Goal: Check status: Check status

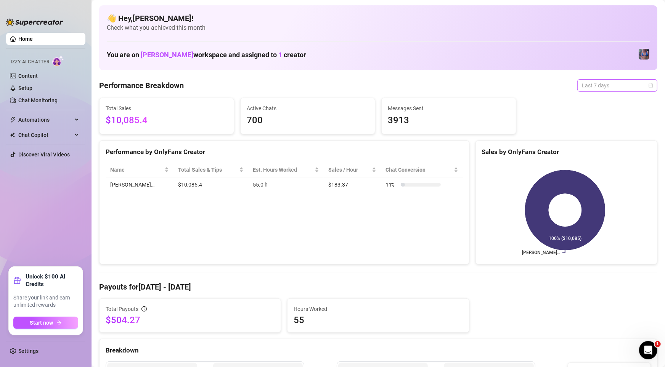
click at [593, 84] on span "Last 7 days" at bounding box center [616, 85] width 71 height 11
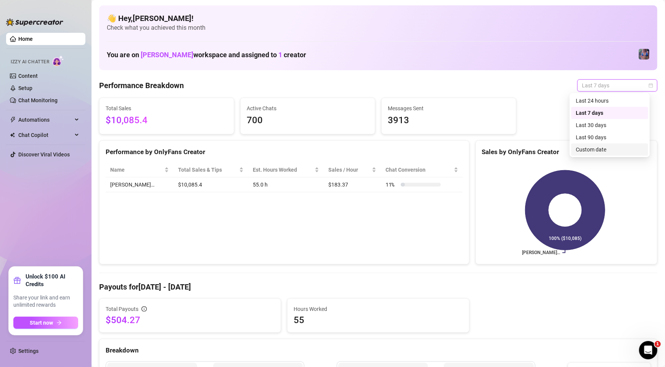
click at [593, 149] on div "Custom date" at bounding box center [609, 149] width 68 height 8
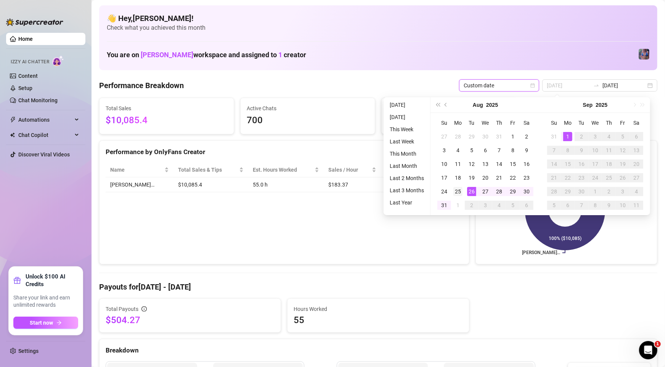
type input "[DATE]"
click at [460, 193] on div "25" at bounding box center [457, 191] width 9 height 9
type input "[DATE]"
click at [443, 204] on div "31" at bounding box center [443, 204] width 9 height 9
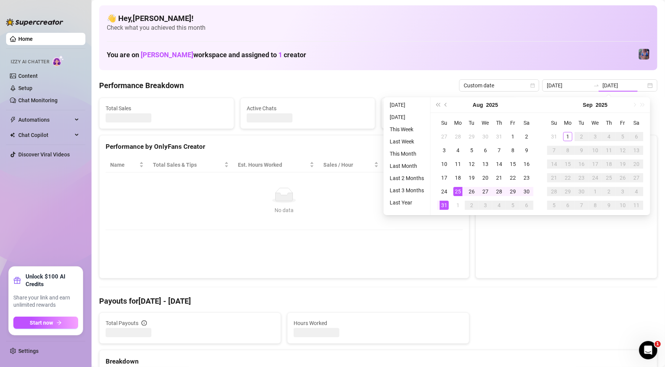
type input "[DATE]"
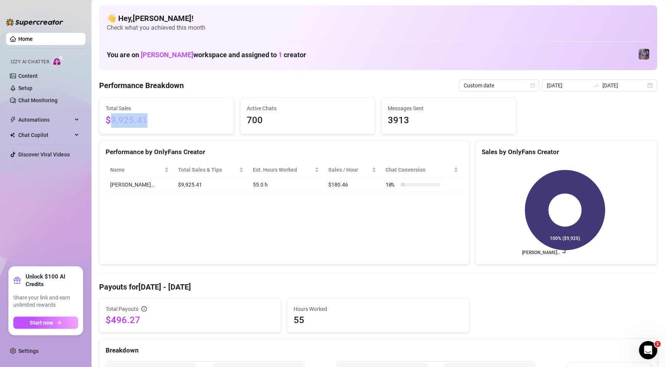
drag, startPoint x: 158, startPoint y: 123, endPoint x: 111, endPoint y: 119, distance: 47.5
click at [111, 119] on span "$9,925.41" at bounding box center [167, 120] width 122 height 14
copy span "9,925.41"
